Goal: Communication & Community: Connect with others

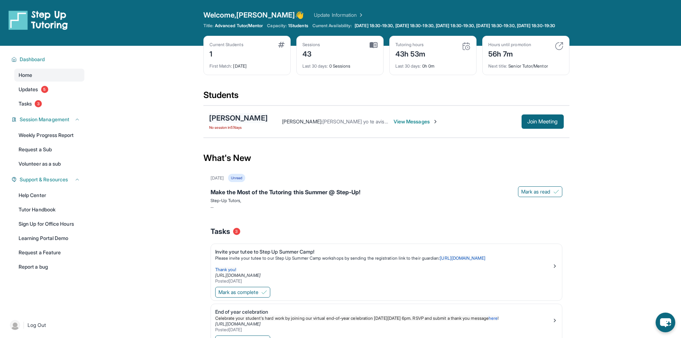
click at [266, 123] on div "[PERSON_NAME]" at bounding box center [238, 118] width 59 height 10
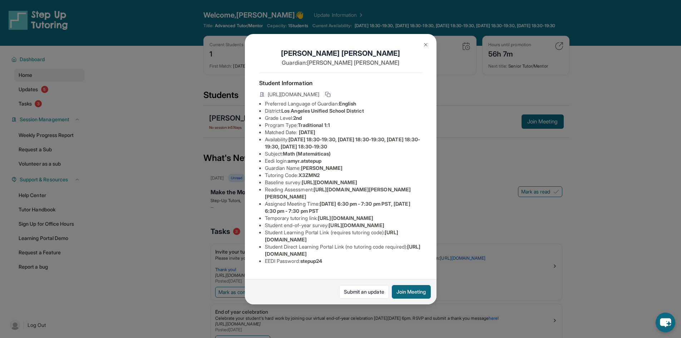
scroll to position [71, 0]
drag, startPoint x: 338, startPoint y: 265, endPoint x: 303, endPoint y: 268, distance: 35.1
click at [303, 264] on li "EEDI Password : stepup24" at bounding box center [343, 260] width 157 height 7
copy span "stepup24"
drag, startPoint x: 650, startPoint y: 146, endPoint x: 614, endPoint y: 147, distance: 35.7
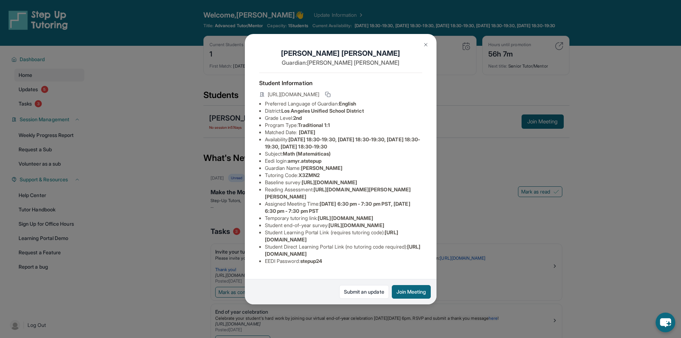
click at [649, 146] on div "[PERSON_NAME] Guardian: [PERSON_NAME] Student Information [URL][DOMAIN_NAME] Pr…" at bounding box center [340, 169] width 681 height 338
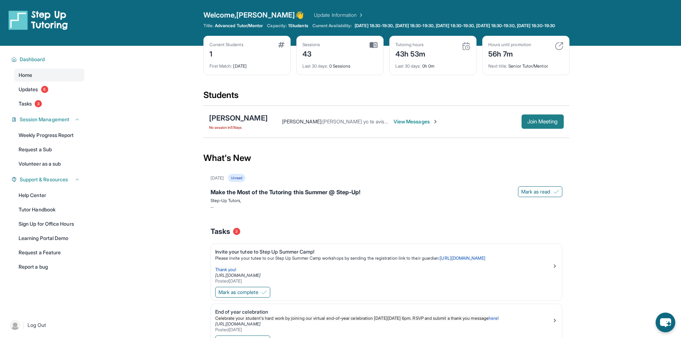
click at [530, 124] on span "Join Meeting" at bounding box center [542, 121] width 31 height 4
click at [238, 123] on div "[PERSON_NAME]" at bounding box center [238, 118] width 59 height 10
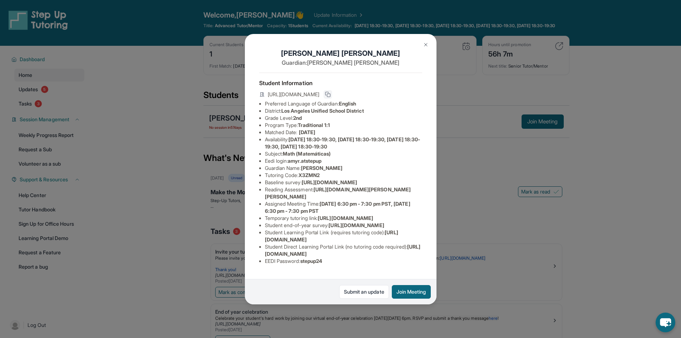
click at [331, 97] on icon at bounding box center [328, 94] width 6 height 6
drag, startPoint x: 467, startPoint y: 80, endPoint x: 456, endPoint y: 82, distance: 10.5
click at [466, 81] on div "[PERSON_NAME] Guardian: [PERSON_NAME] Student Information [URL][DOMAIN_NAME] Pr…" at bounding box center [340, 169] width 681 height 338
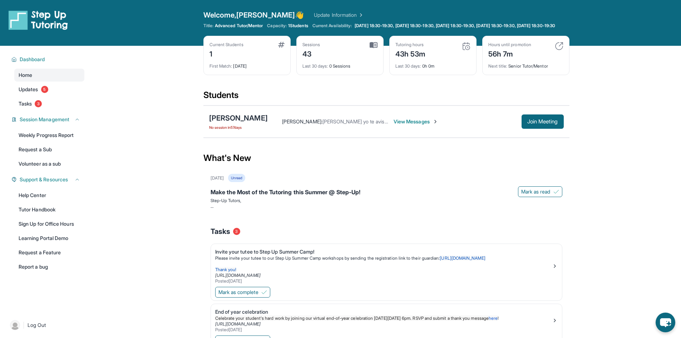
click at [343, 124] on span "[PERSON_NAME] yo te aviso en te lo agradezco 🙏🏻" at bounding box center [380, 121] width 116 height 6
click at [437, 125] on span "View Messages" at bounding box center [415, 121] width 45 height 7
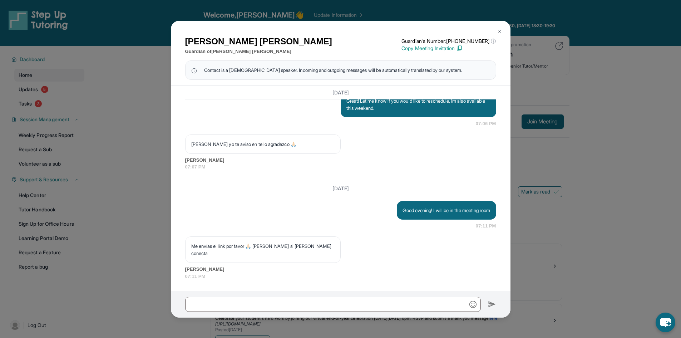
scroll to position [8911, 0]
click at [249, 305] on input "text" at bounding box center [333, 304] width 296 height 15
paste input "**********"
click at [187, 302] on input "**********" at bounding box center [333, 304] width 296 height 15
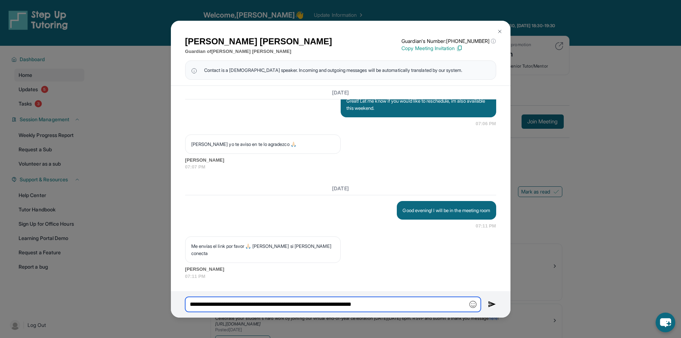
click at [221, 305] on input "**********" at bounding box center [333, 304] width 296 height 15
type input "**********"
click at [490, 307] on img at bounding box center [492, 304] width 8 height 9
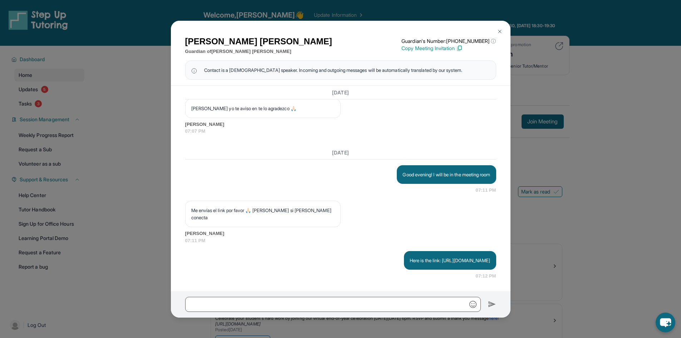
scroll to position [8954, 0]
click at [611, 216] on div "[PERSON_NAME] Guardian of [PERSON_NAME] Guardian's Number: [PHONE_NUMBER] ⓘ Thi…" at bounding box center [340, 169] width 681 height 338
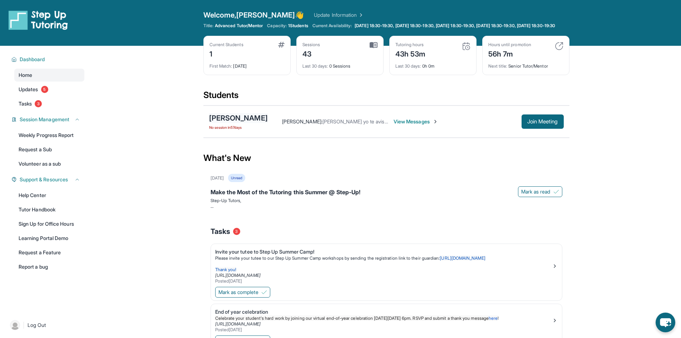
click at [237, 123] on div "[PERSON_NAME]" at bounding box center [238, 118] width 59 height 10
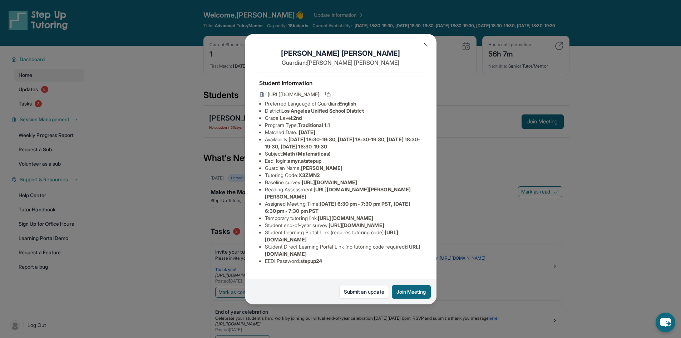
scroll to position [71, 0]
drag, startPoint x: 303, startPoint y: 109, endPoint x: 327, endPoint y: 109, distance: 23.2
click at [327, 172] on li "Tutoring Code : X3ZMN2" at bounding box center [343, 175] width 157 height 7
copy span "X3ZMN2"
click at [461, 178] on div "[PERSON_NAME] Guardian: [PERSON_NAME] Student Information [URL][DOMAIN_NAME] Pr…" at bounding box center [340, 169] width 681 height 338
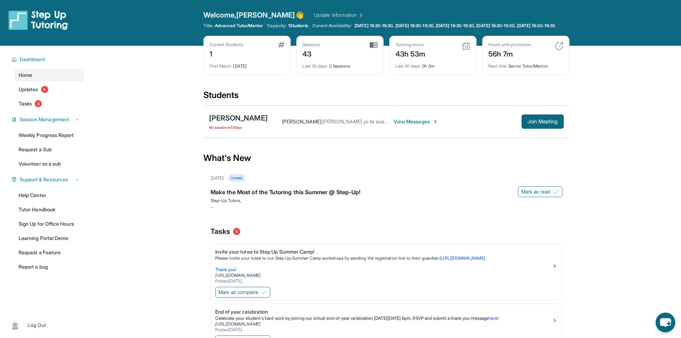
click at [415, 125] on span "View Messages" at bounding box center [415, 121] width 45 height 7
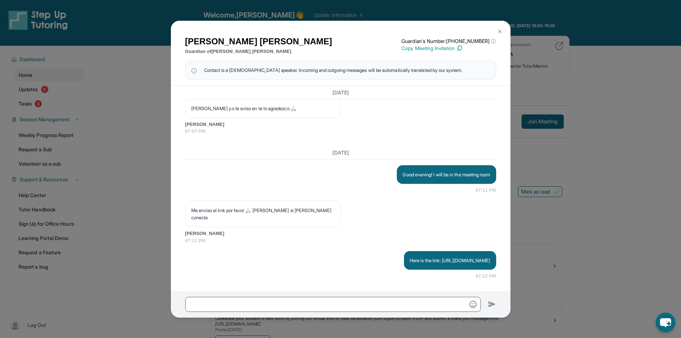
scroll to position [8954, 0]
click at [275, 298] on input "text" at bounding box center [333, 304] width 296 height 15
paste input "******"
click at [191, 304] on input "******" at bounding box center [333, 304] width 296 height 15
type input "**********"
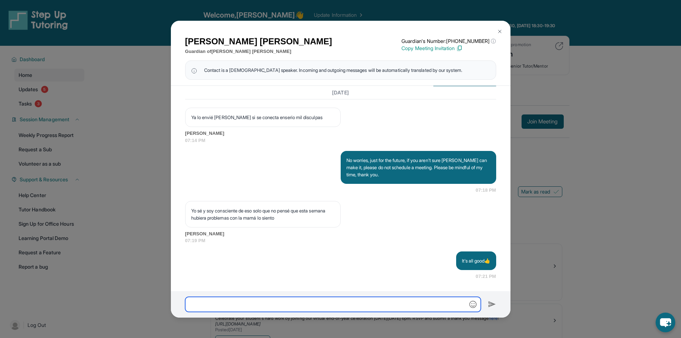
scroll to position [9168, 0]
